Goal: Task Accomplishment & Management: Manage account settings

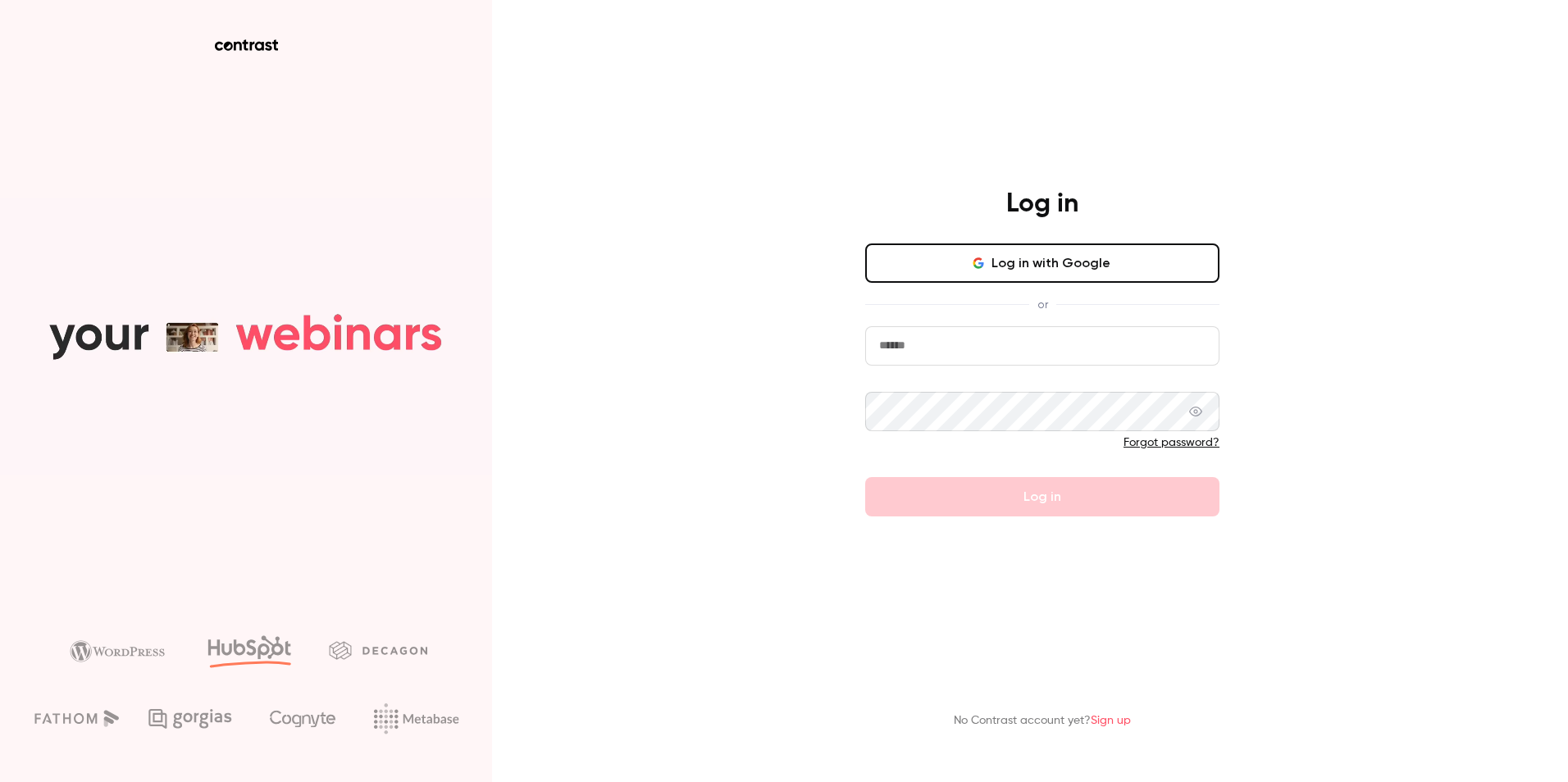
click at [1009, 355] on input "email" at bounding box center [1042, 346] width 354 height 40
type input "**********"
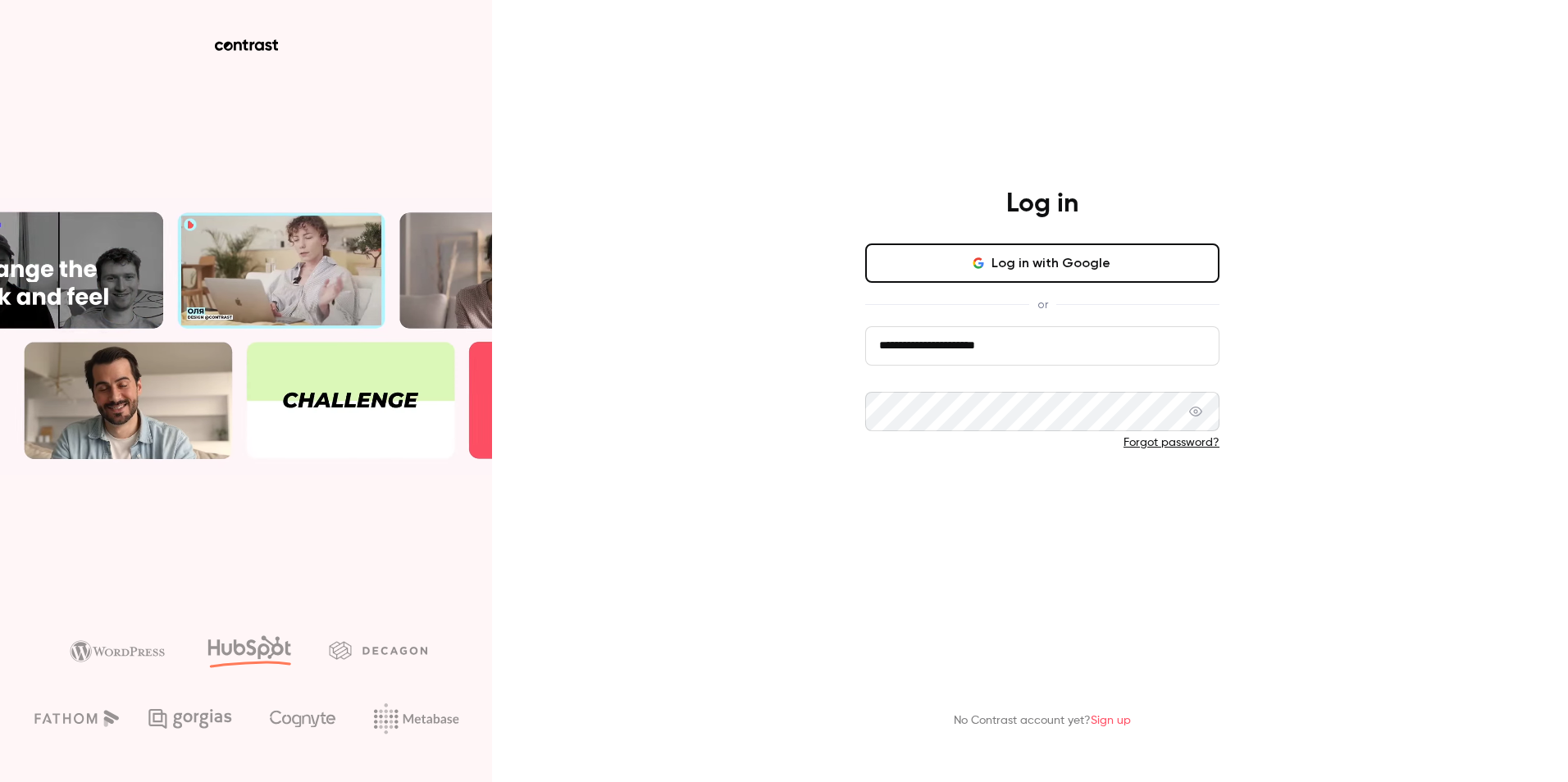
click at [1024, 487] on button "Log in" at bounding box center [1042, 497] width 354 height 40
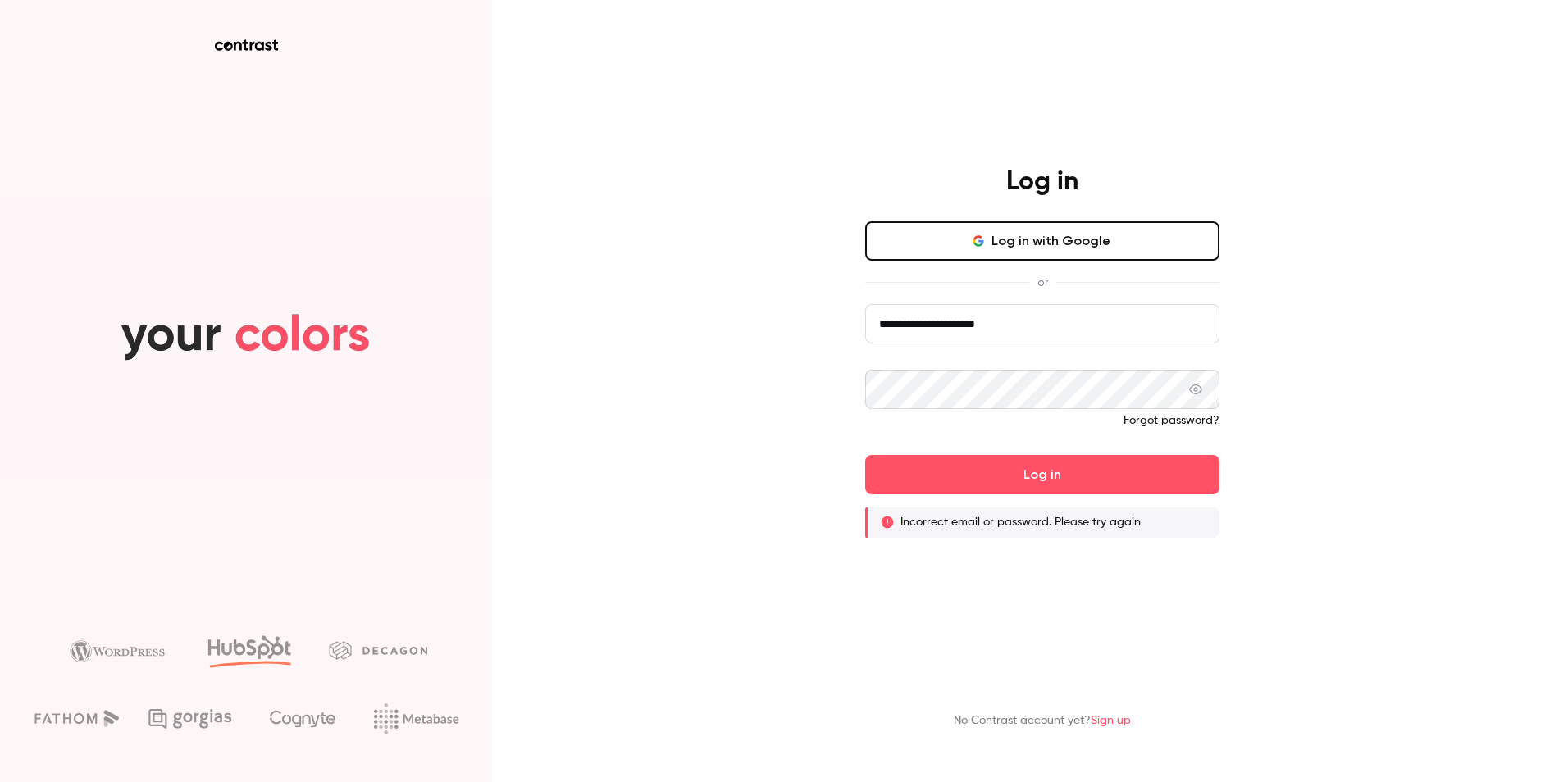
click at [1202, 394] on icon at bounding box center [1195, 389] width 13 height 13
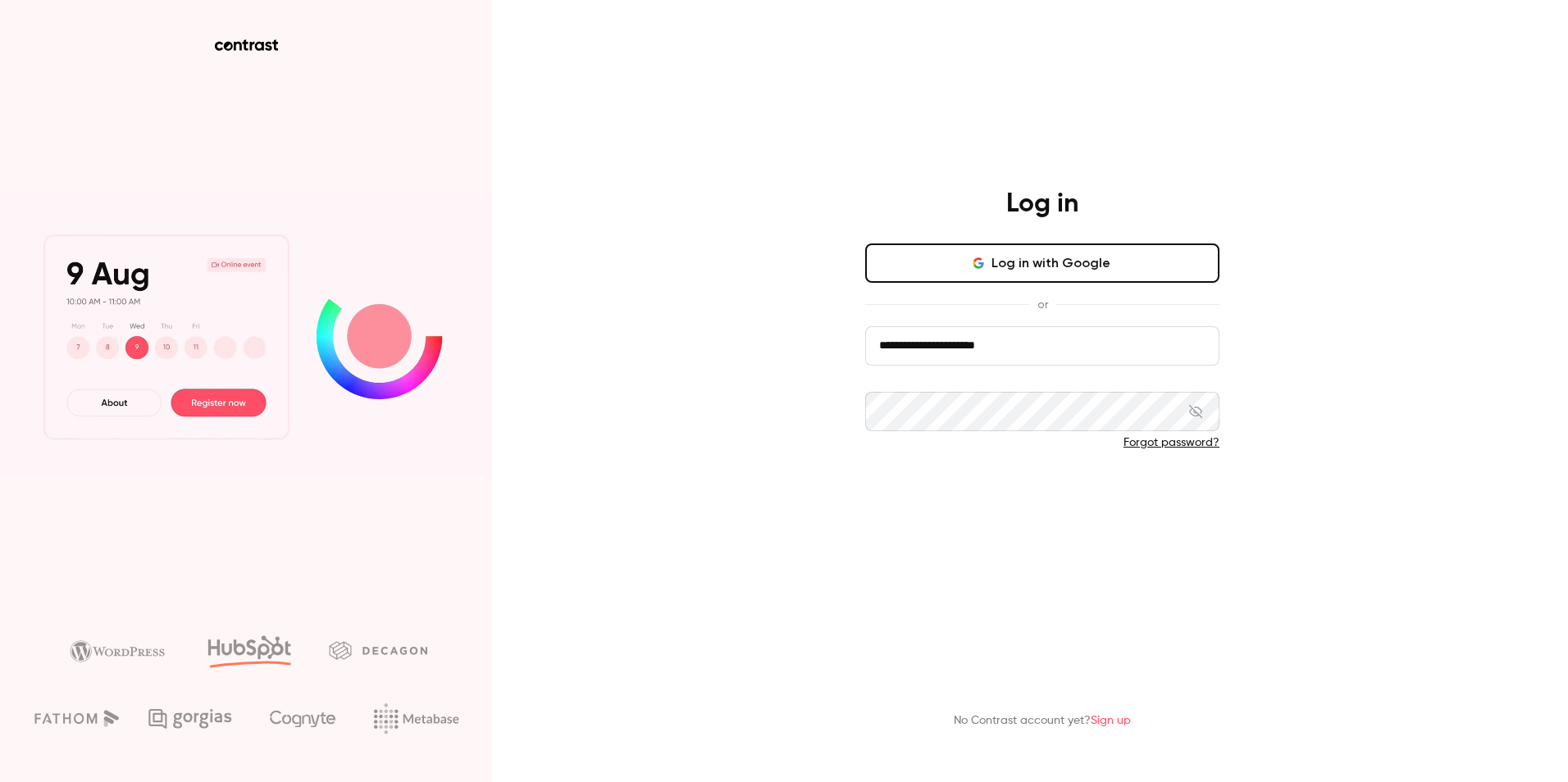
click at [1042, 497] on button "Log in" at bounding box center [1042, 497] width 354 height 40
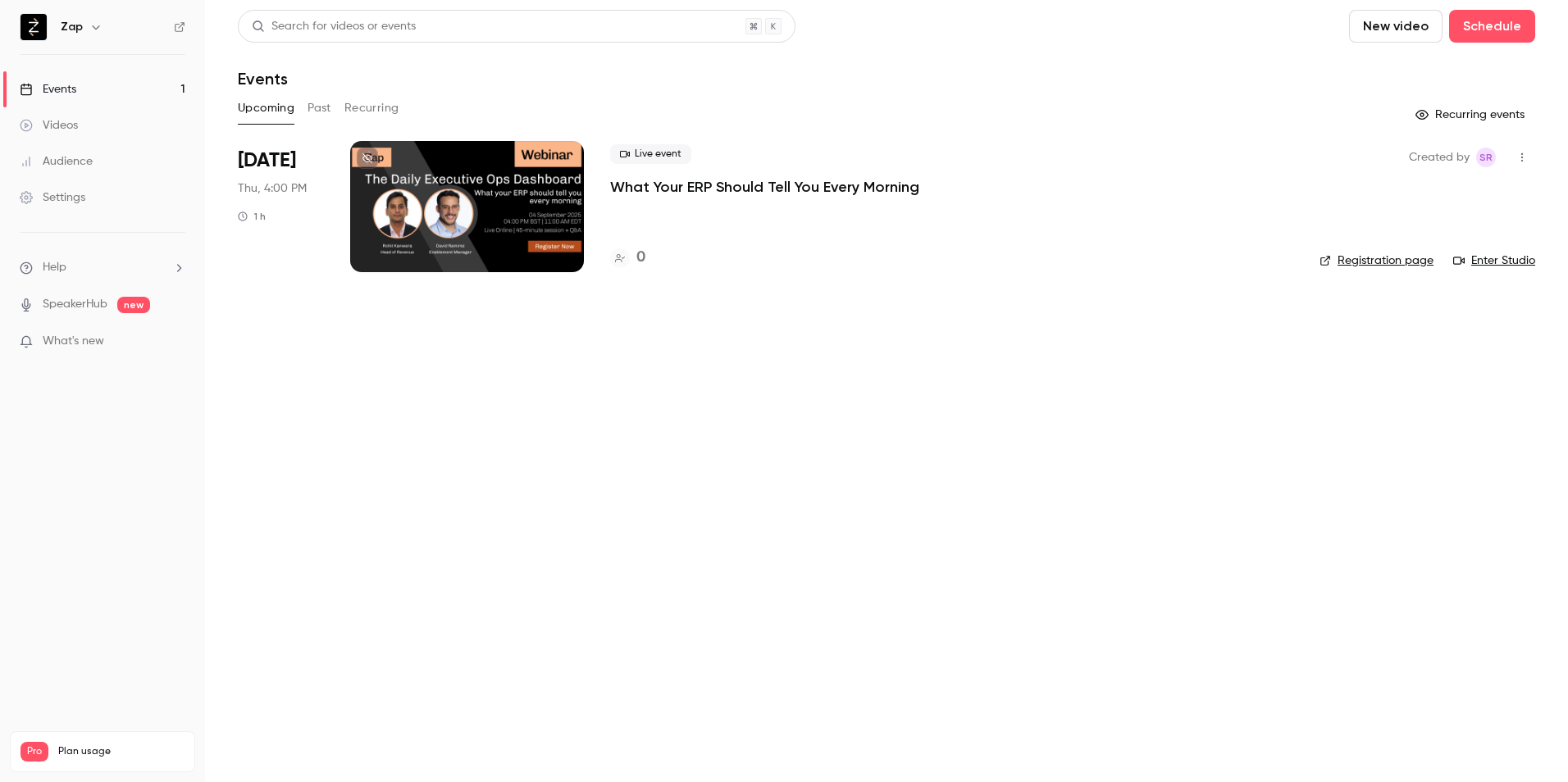
click at [102, 334] on span "What's new" at bounding box center [73, 341] width 61 height 17
click at [1255, 451] on div at bounding box center [784, 391] width 1568 height 782
click at [136, 308] on span "new" at bounding box center [133, 305] width 33 height 17
click at [63, 86] on div "Events" at bounding box center [48, 89] width 56 height 17
click at [101, 83] on link "Events 1" at bounding box center [102, 89] width 205 height 36
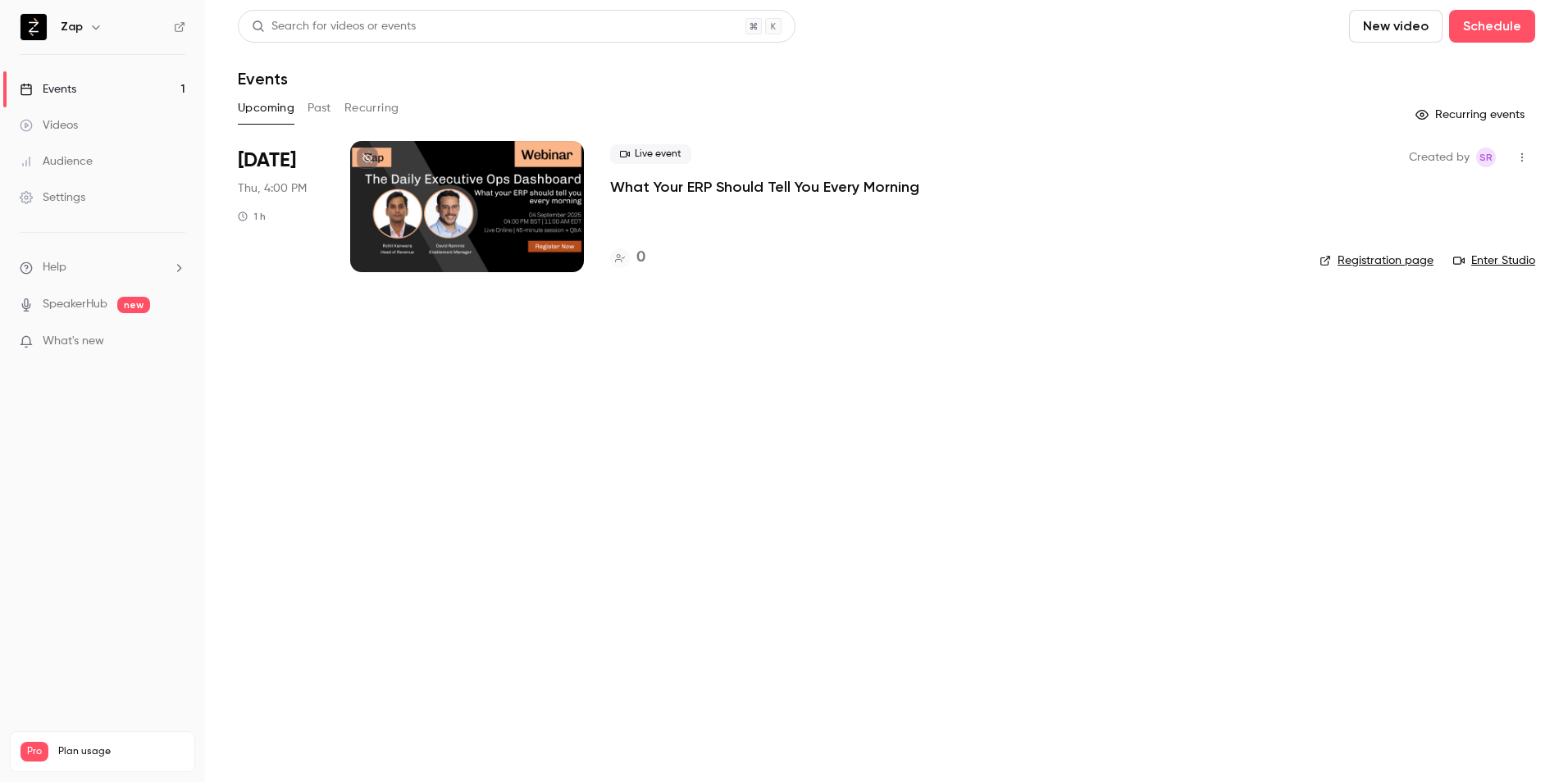
click at [327, 106] on button "Past" at bounding box center [320, 108] width 24 height 27
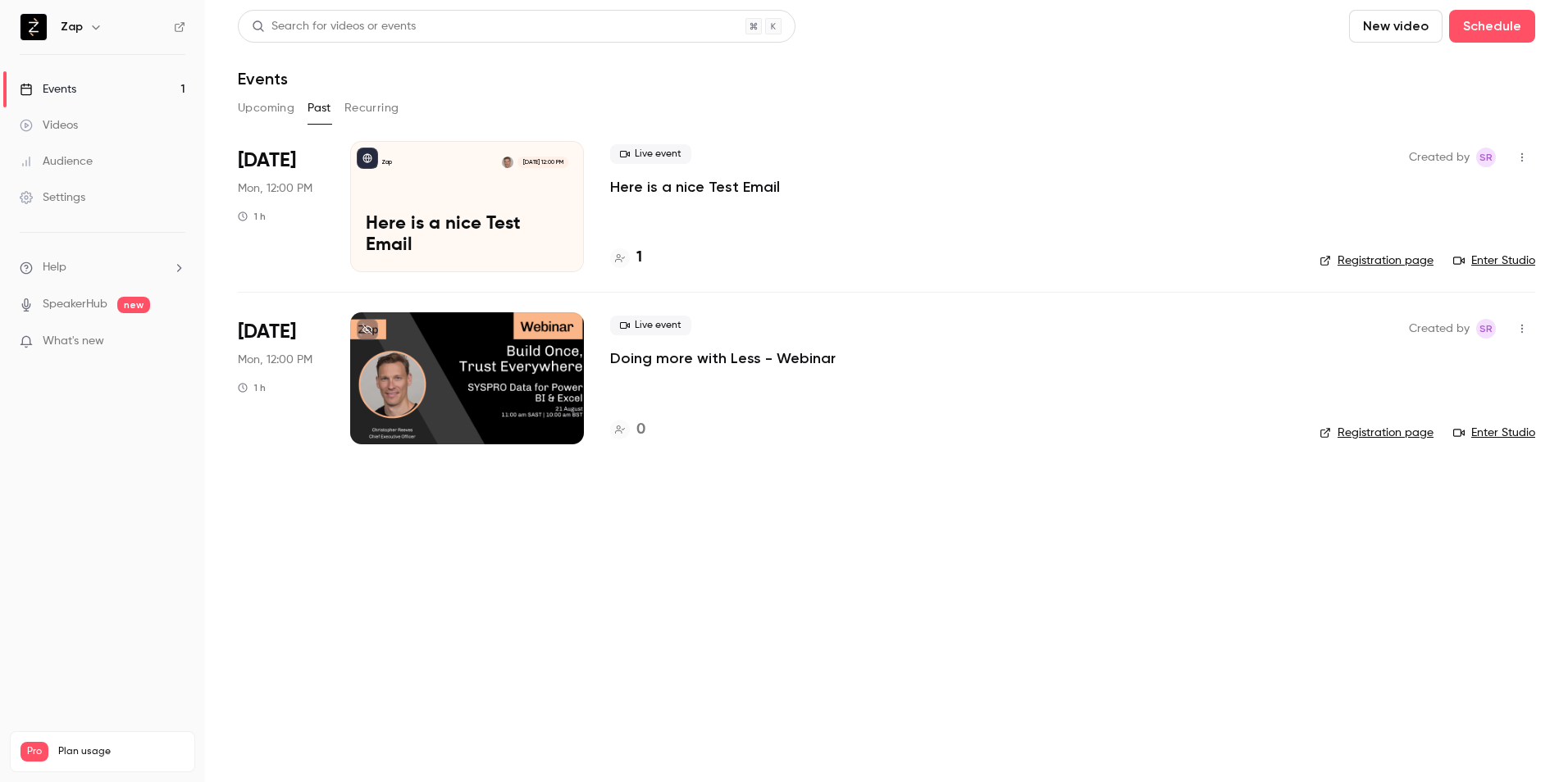
click at [364, 107] on button "Recurring" at bounding box center [371, 108] width 54 height 27
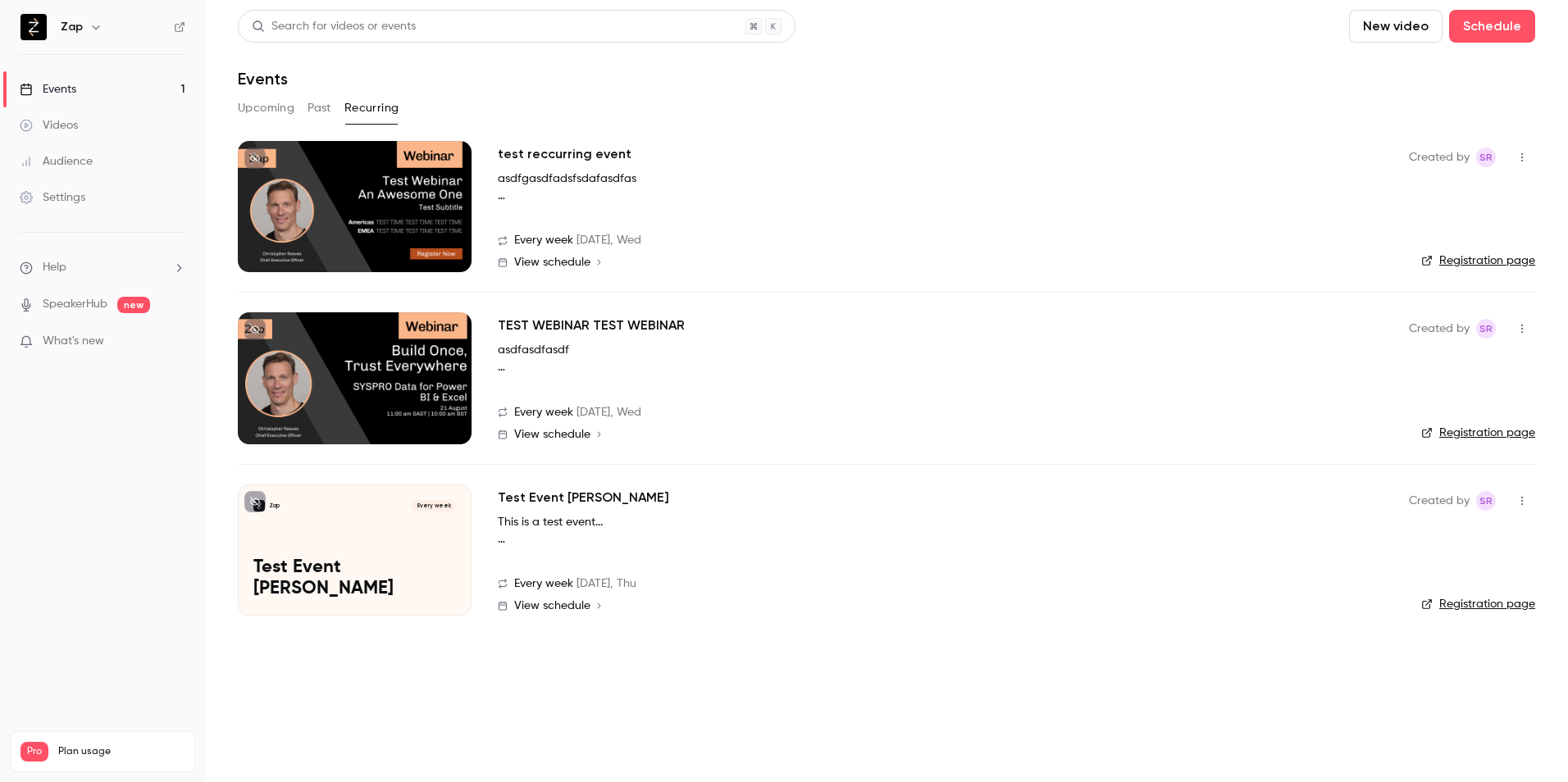
click at [250, 104] on button "Upcoming" at bounding box center [265, 108] width 56 height 27
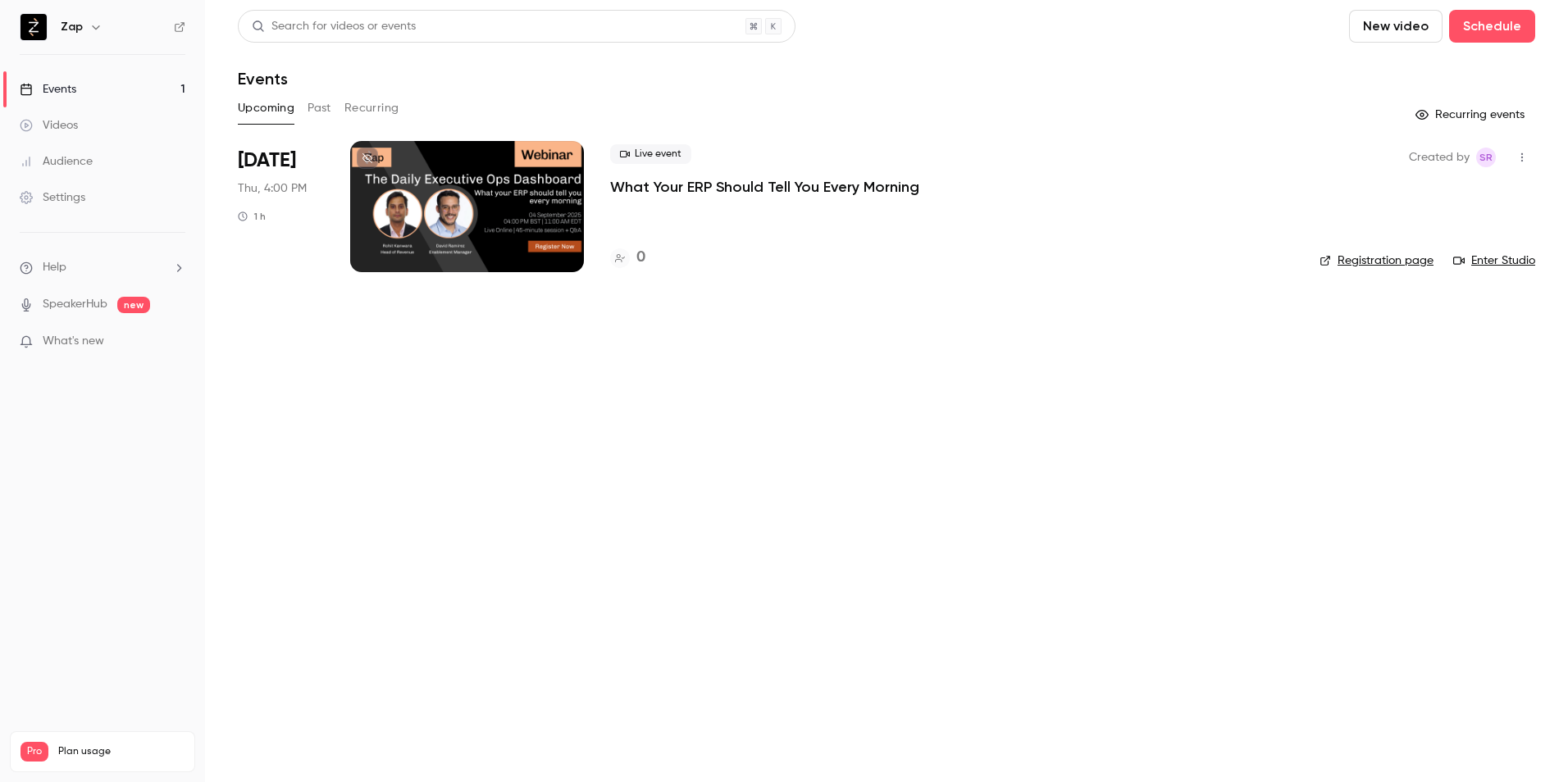
click at [489, 204] on div at bounding box center [467, 206] width 234 height 132
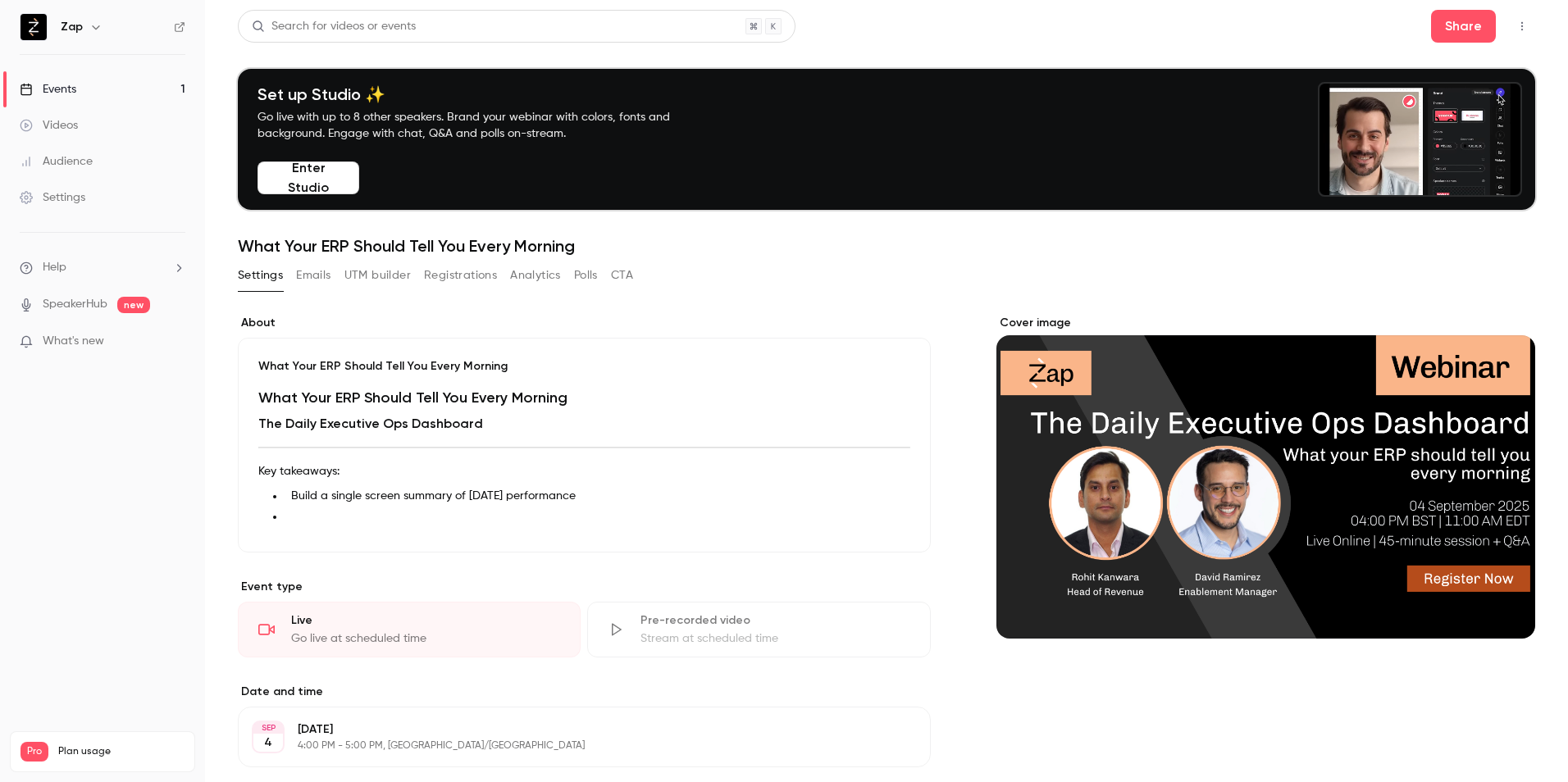
click at [317, 276] on button "Emails" at bounding box center [313, 275] width 35 height 27
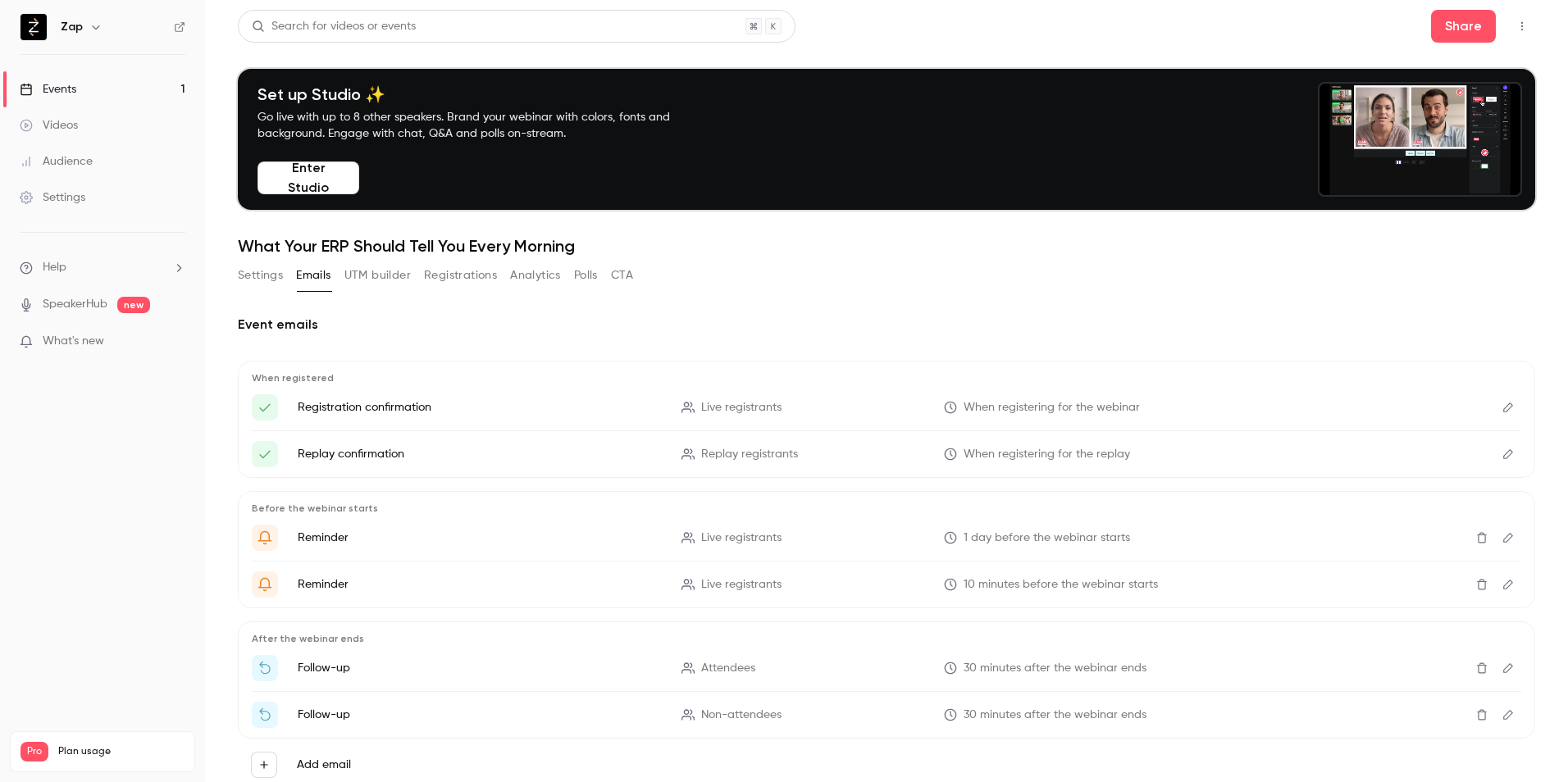
click at [356, 275] on button "UTM builder" at bounding box center [377, 275] width 66 height 27
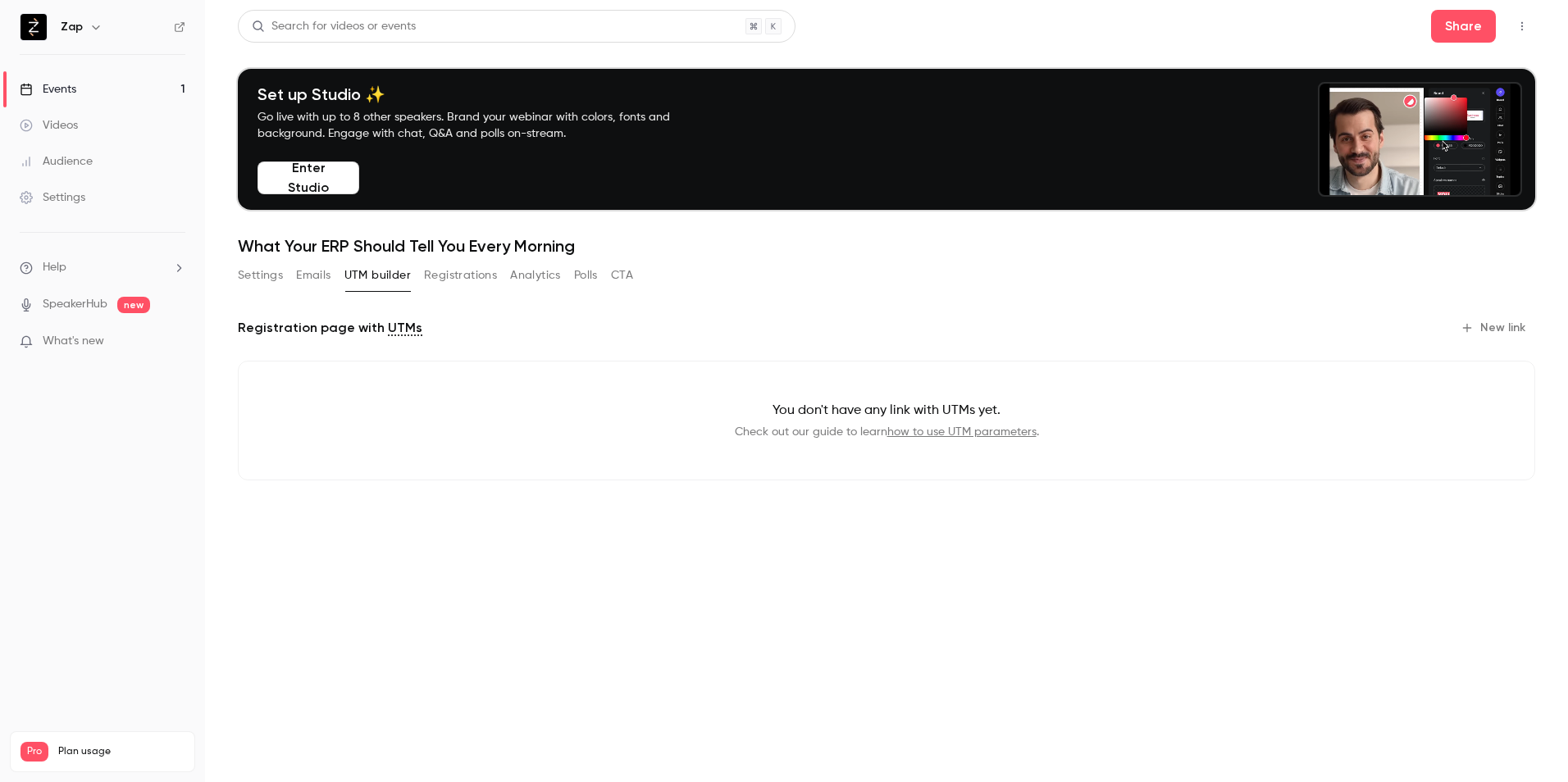
click at [470, 271] on button "Registrations" at bounding box center [460, 275] width 73 height 27
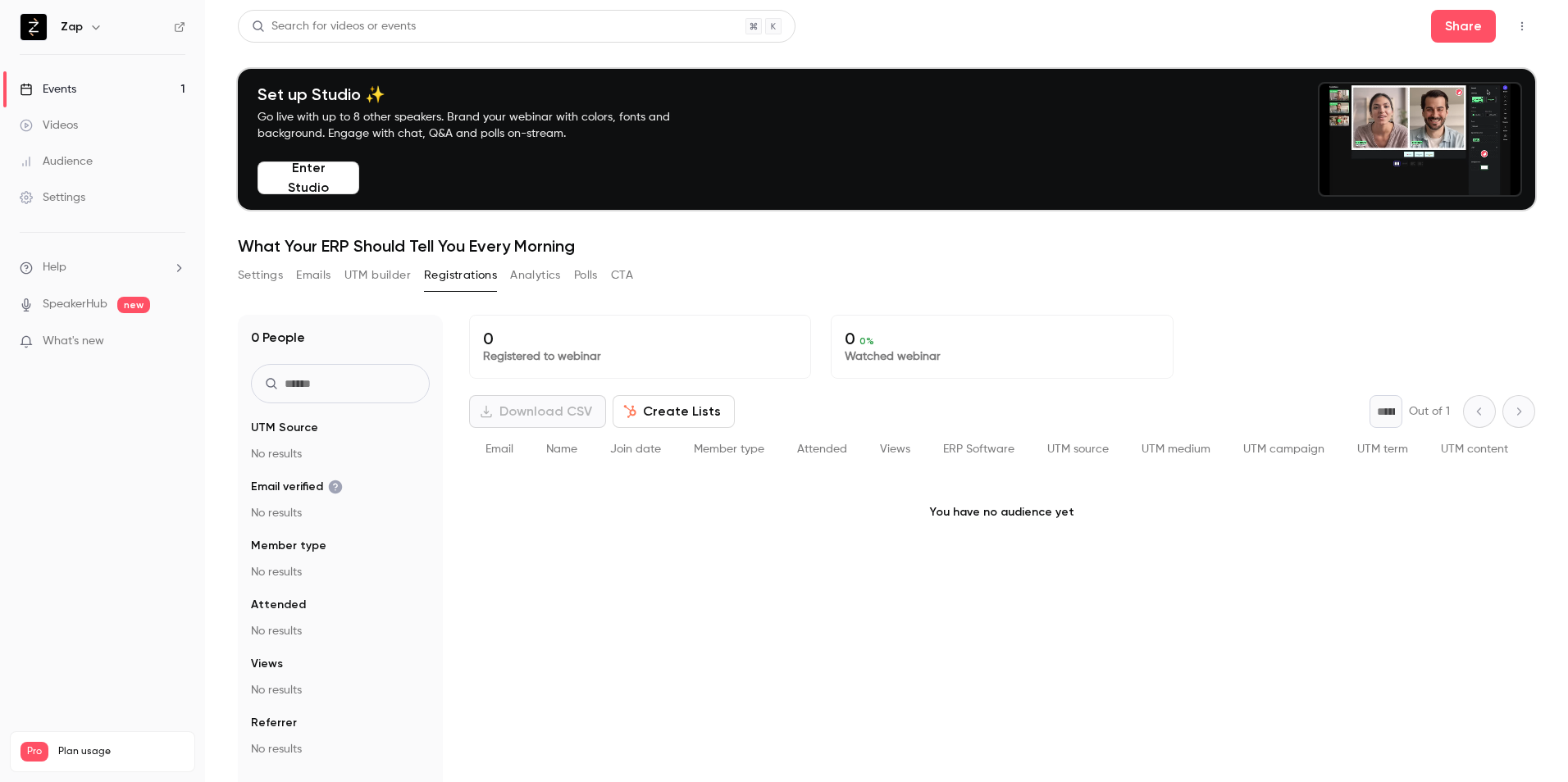
click at [531, 271] on button "Analytics" at bounding box center [535, 275] width 50 height 27
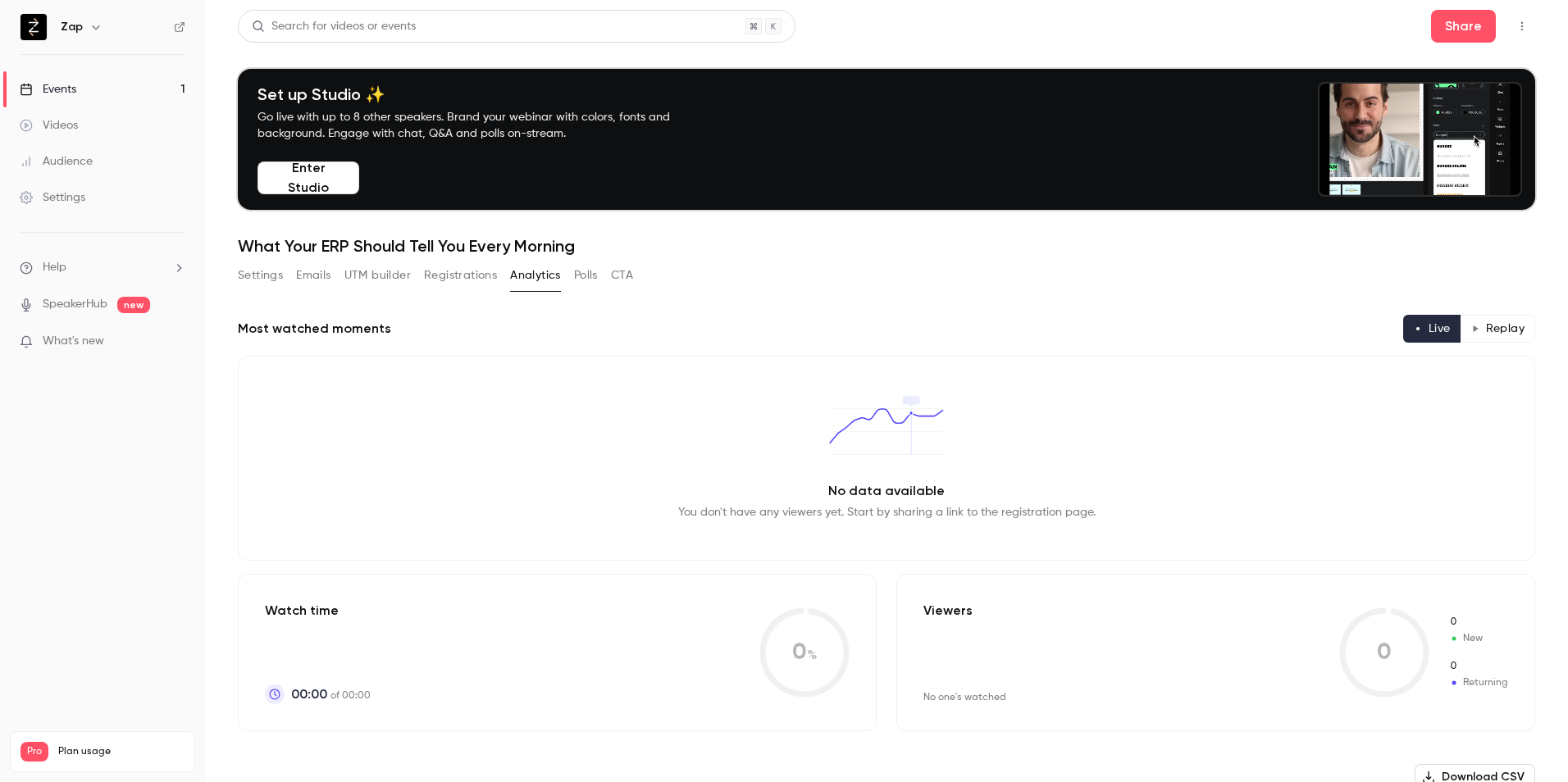
click at [577, 276] on button "Polls" at bounding box center [586, 275] width 24 height 27
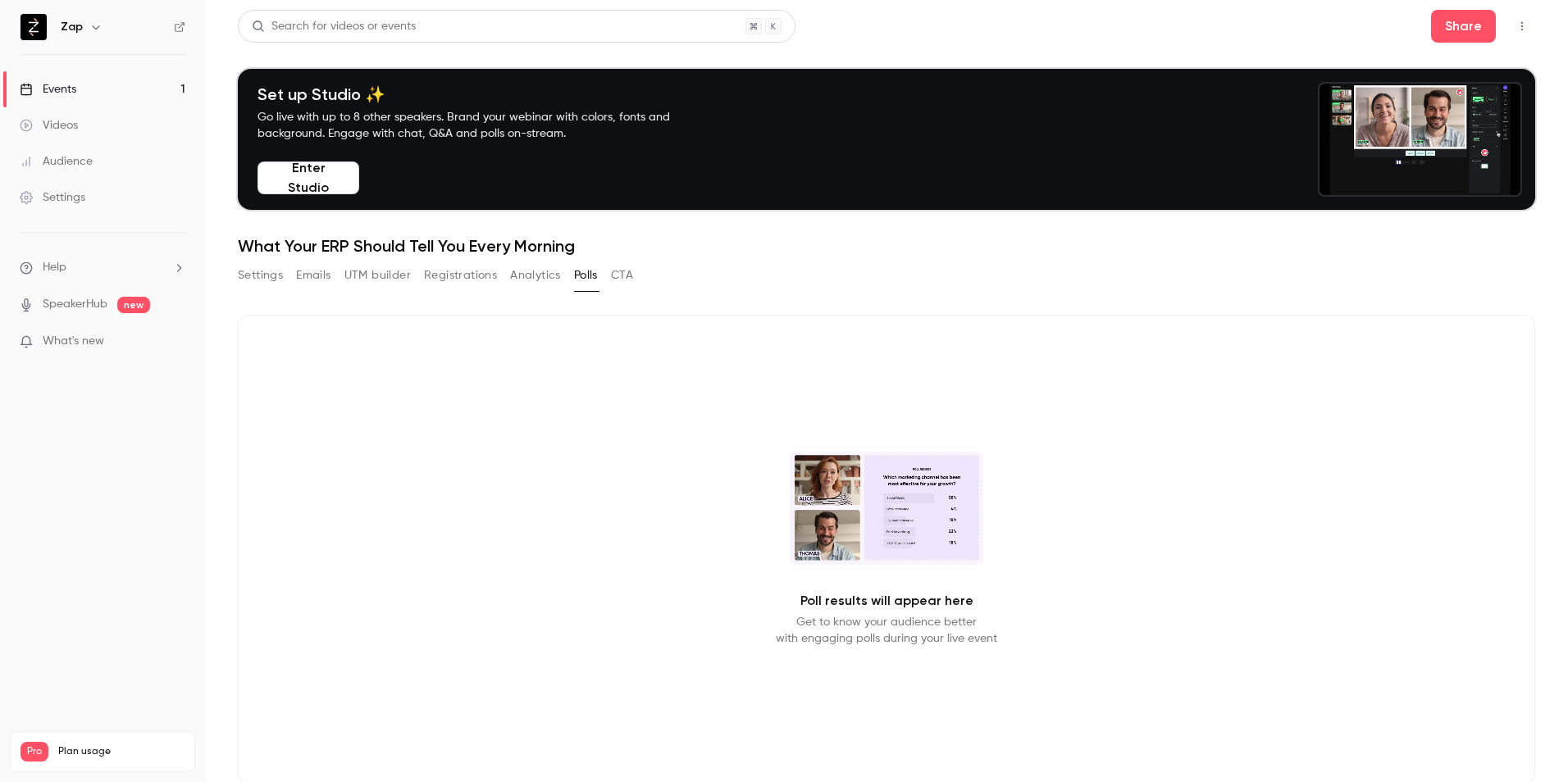
click at [626, 278] on button "CTA" at bounding box center [622, 275] width 22 height 27
